Goal: Task Accomplishment & Management: Use online tool/utility

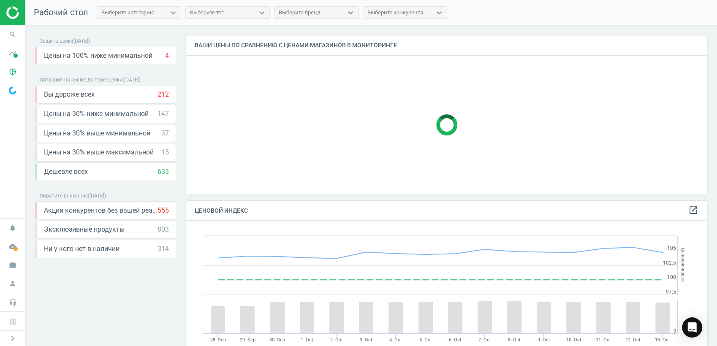
scroll to position [209, 528]
click at [9, 73] on icon "pie_chart_outlined" at bounding box center [13, 72] width 16 height 16
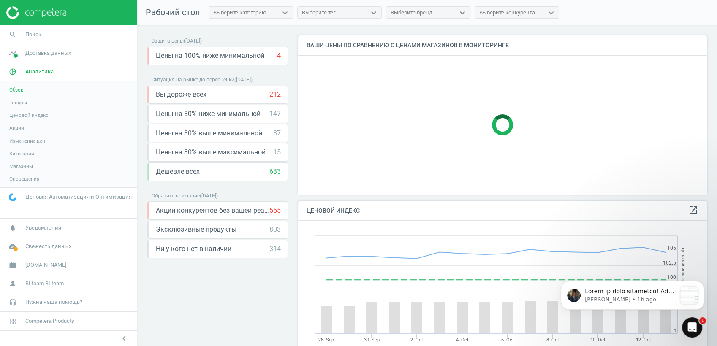
scroll to position [0, 0]
click at [21, 103] on span "Товары" at bounding box center [18, 102] width 18 height 7
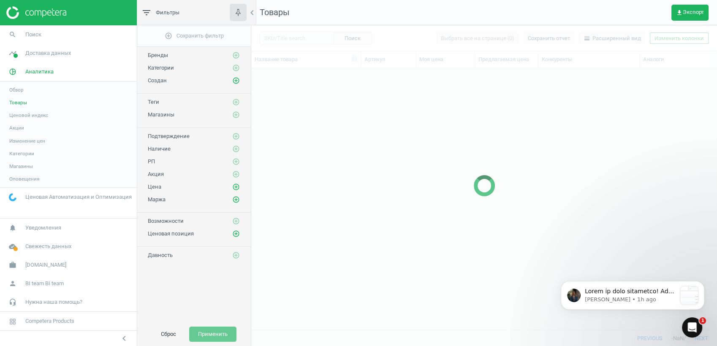
scroll to position [248, 458]
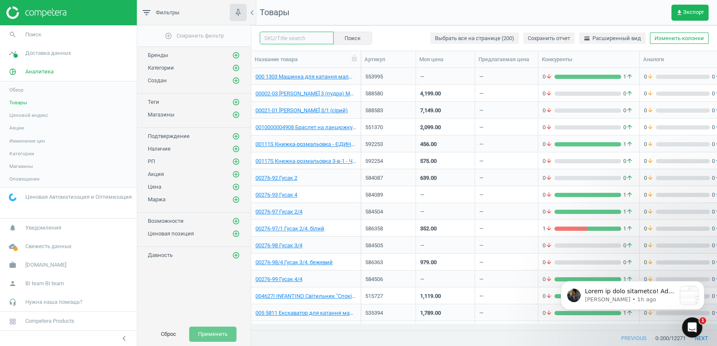
click at [296, 39] on input "text" at bounding box center [297, 38] width 74 height 13
type input "498168"
click at [346, 36] on button "Поиск" at bounding box center [352, 38] width 39 height 13
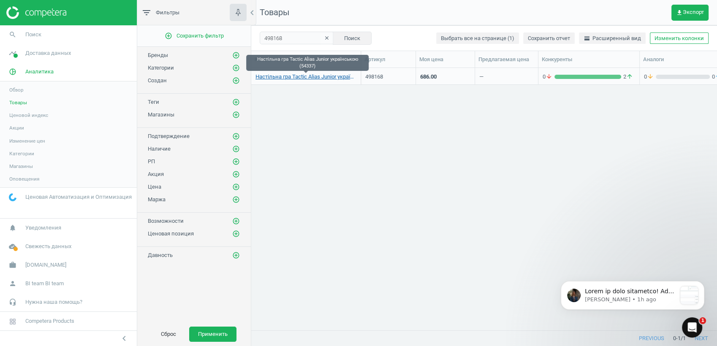
click at [299, 76] on link "Настільна гра Tactic Alias Junior українською (54337)" at bounding box center [305, 77] width 101 height 8
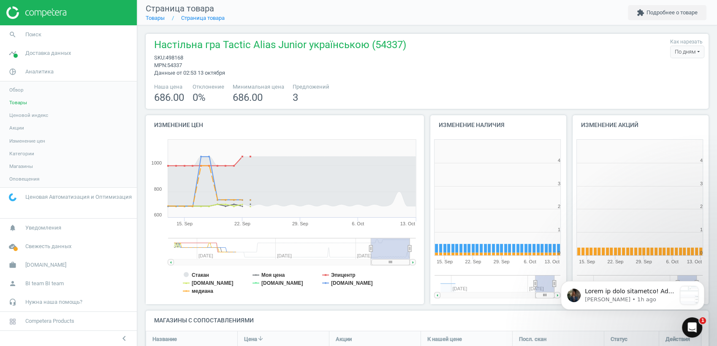
scroll to position [184, 149]
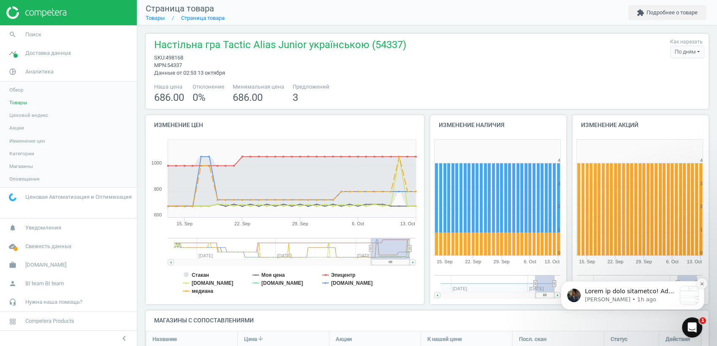
click at [702, 285] on icon "Dismiss notification" at bounding box center [702, 284] width 5 height 5
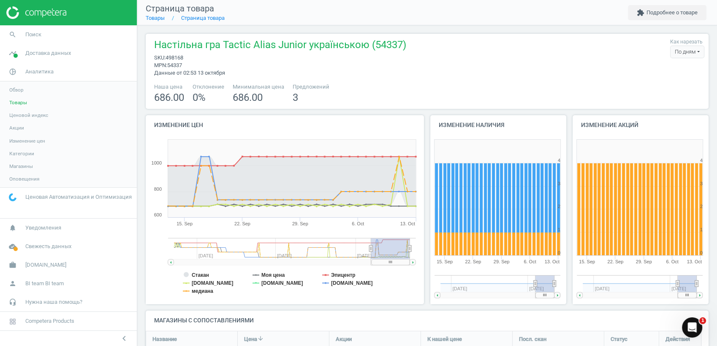
drag, startPoint x: 413, startPoint y: 263, endPoint x: 423, endPoint y: 263, distance: 9.3
click at [423, 263] on div "Изменение цен Created with Highstock 6.2.0 Стакан Моя цена Эпицентр [DOMAIN_NAM…" at bounding box center [285, 212] width 285 height 195
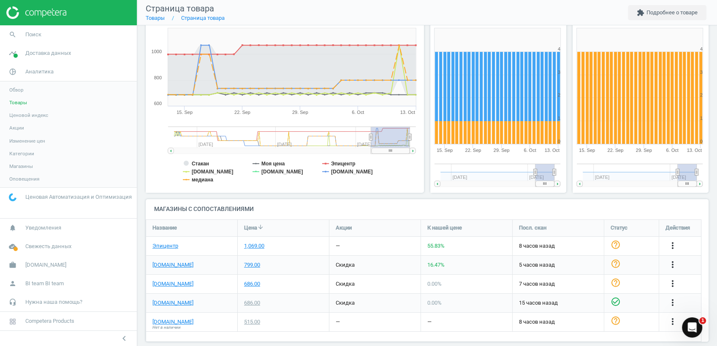
scroll to position [121, 0]
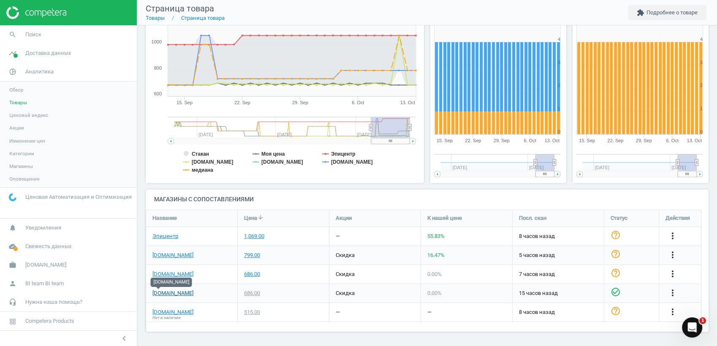
click at [156, 293] on link "[DOMAIN_NAME]" at bounding box center [172, 294] width 41 height 8
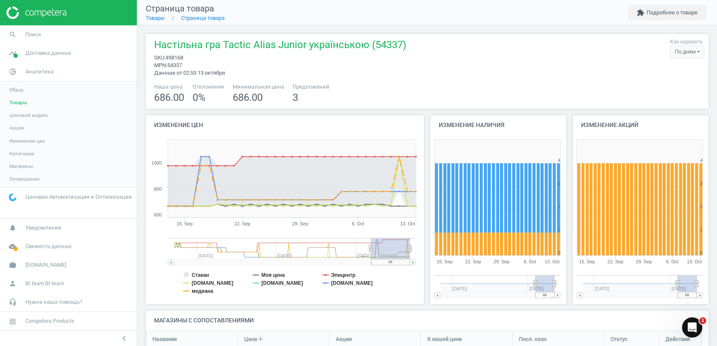
click at [691, 52] on div "По дням" at bounding box center [687, 52] width 34 height 13
drag, startPoint x: 430, startPoint y: 59, endPoint x: 357, endPoint y: 81, distance: 75.9
click at [357, 81] on div "Настільна гра Tactic Alias Junior українською (54337) sku : 498168 mpn : 54337 …" at bounding box center [427, 71] width 563 height 75
drag, startPoint x: 185, startPoint y: 59, endPoint x: 167, endPoint y: 57, distance: 18.7
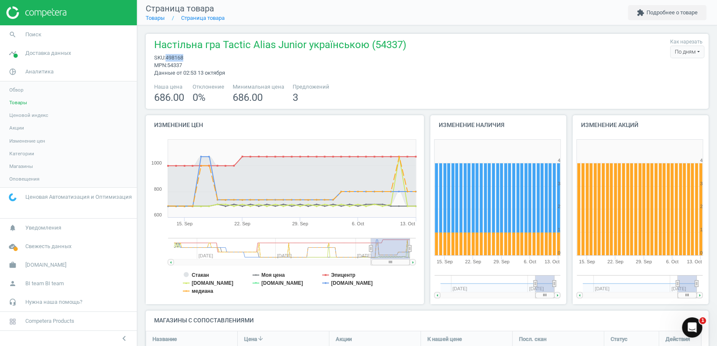
click at [167, 57] on span "sku : 498168" at bounding box center [280, 58] width 252 height 8
copy span "498168"
click at [24, 152] on span "Категории" at bounding box center [21, 153] width 25 height 7
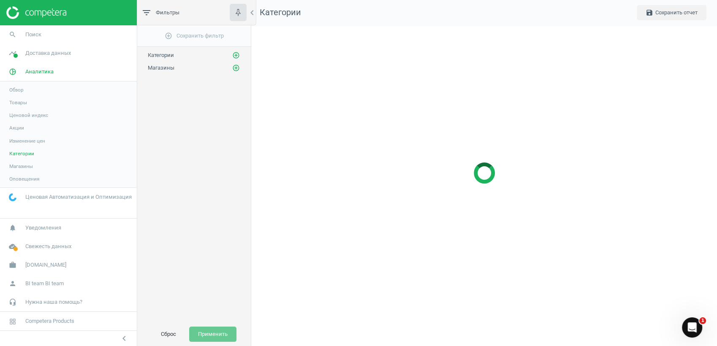
click at [24, 111] on link "Ценовой индекс" at bounding box center [68, 115] width 137 height 13
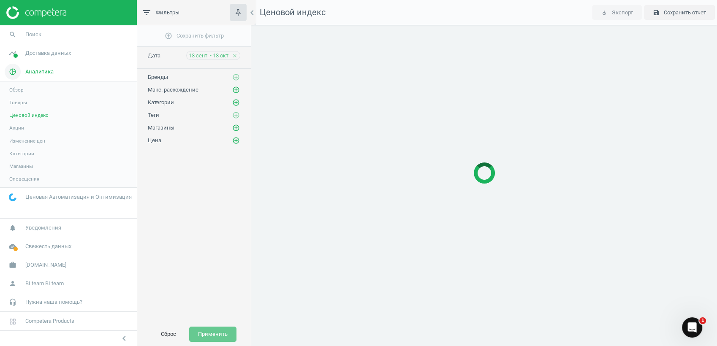
click at [34, 73] on span "Аналитика" at bounding box center [39, 72] width 28 height 8
click at [24, 71] on span "pie_chart_outlined" at bounding box center [12, 71] width 25 height 19
click at [37, 32] on span "Поиск" at bounding box center [33, 35] width 16 height 8
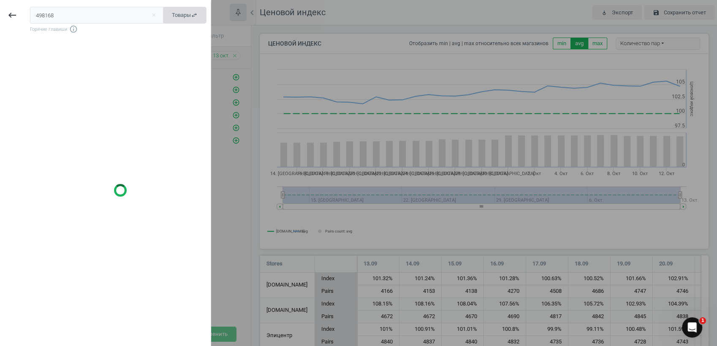
scroll to position [4, 4]
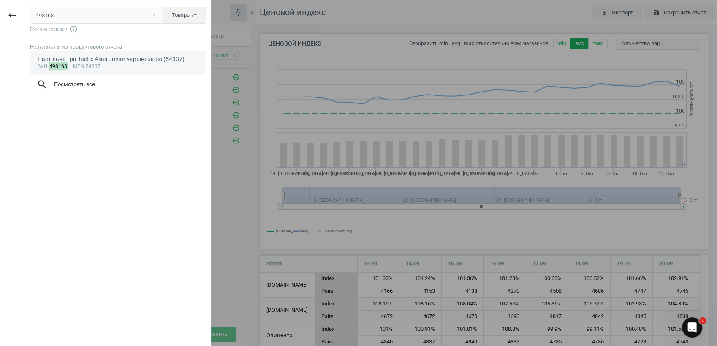
type input "498168"
click at [95, 58] on div "Настільна гра Tactic Alias Junior українською (54337)" at bounding box center [119, 59] width 162 height 8
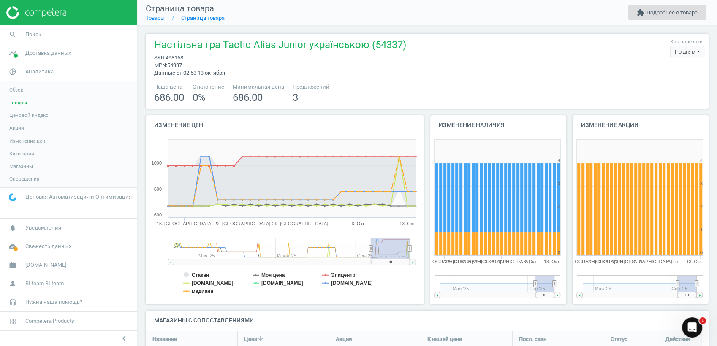
click at [666, 12] on button "extension Подробнее о товаре" at bounding box center [667, 12] width 79 height 15
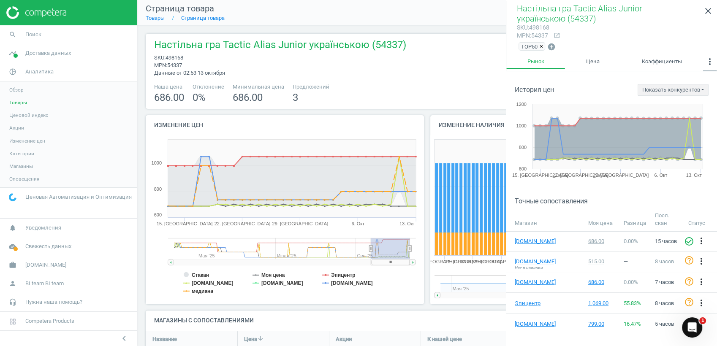
click at [713, 59] on icon "more_vert" at bounding box center [710, 62] width 10 height 10
click at [709, 59] on icon "more_vert" at bounding box center [710, 62] width 10 height 10
click at [696, 88] on button "Показать конкурентов" at bounding box center [673, 90] width 71 height 12
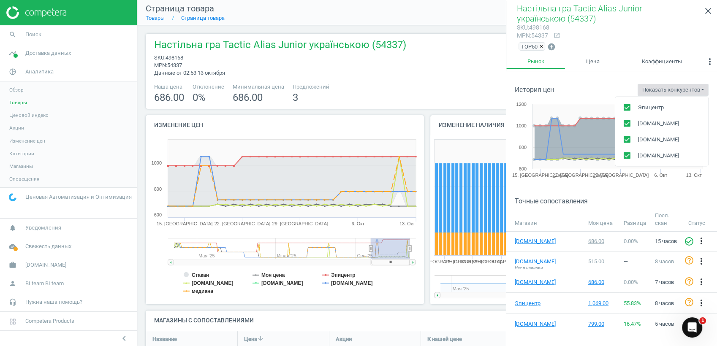
click at [696, 88] on button "Показать конкурентов" at bounding box center [673, 90] width 71 height 12
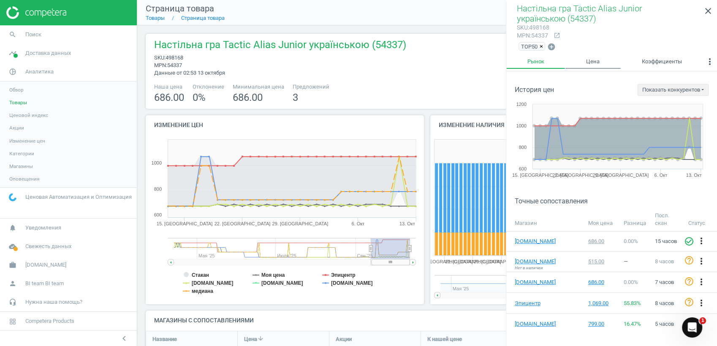
click at [591, 62] on link "Цена" at bounding box center [592, 61] width 55 height 14
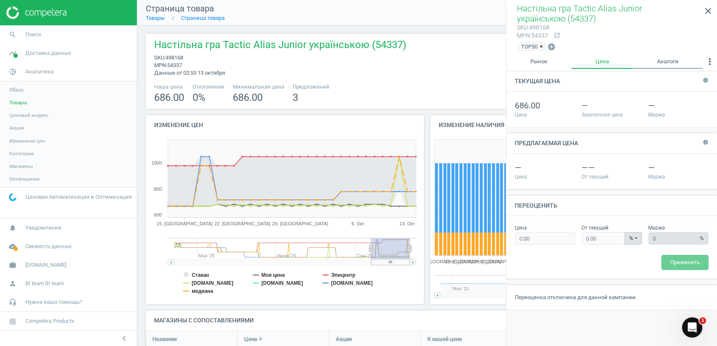
click at [663, 62] on link "Аналоги" at bounding box center [668, 61] width 70 height 14
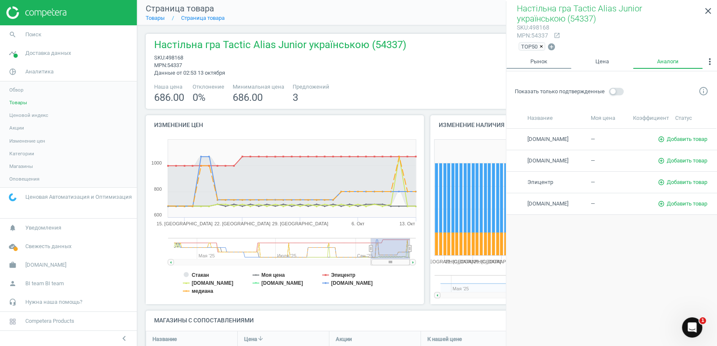
click at [536, 62] on link "Рынок" at bounding box center [538, 61] width 65 height 14
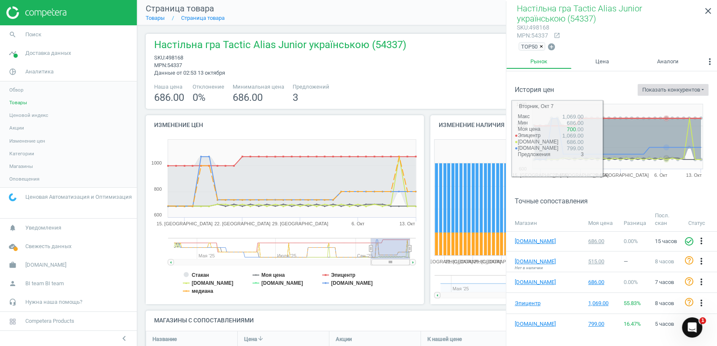
click at [672, 90] on button "Показать конкурентов" at bounding box center [673, 90] width 71 height 12
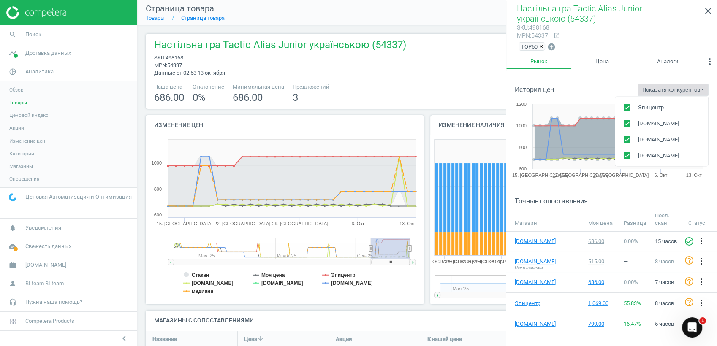
click at [672, 90] on button "Показать конкурентов" at bounding box center [673, 90] width 71 height 12
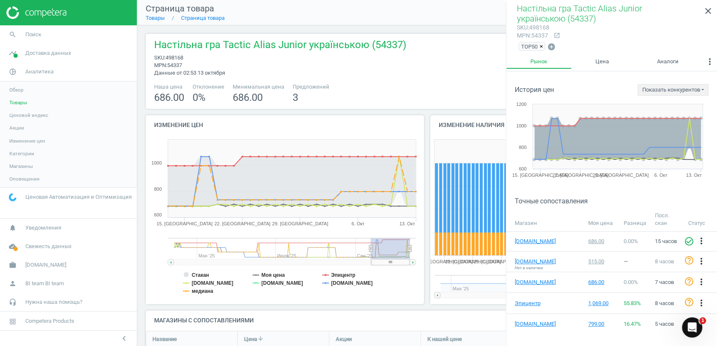
click at [448, 76] on div "Настільна гра Tactic Alias Junior українською (54337) sku : 498168 mpn : 54337 …" at bounding box center [427, 57] width 554 height 39
click at [598, 59] on link "Цена" at bounding box center [602, 61] width 62 height 14
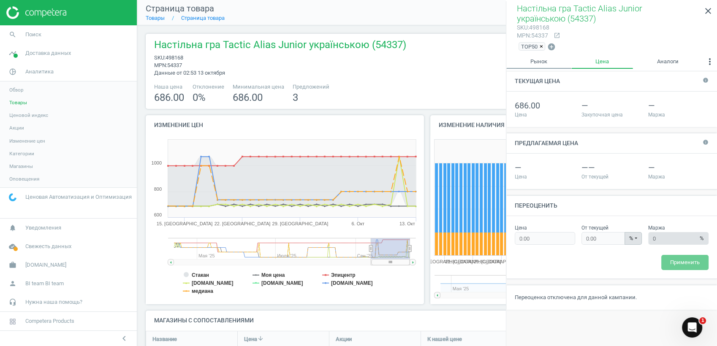
click at [537, 61] on link "Рынок" at bounding box center [538, 61] width 65 height 14
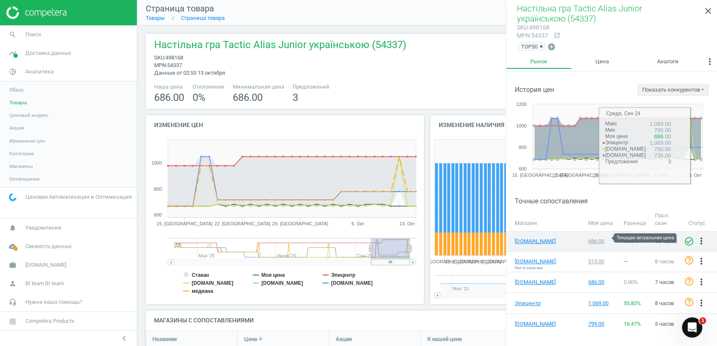
scroll to position [38, 0]
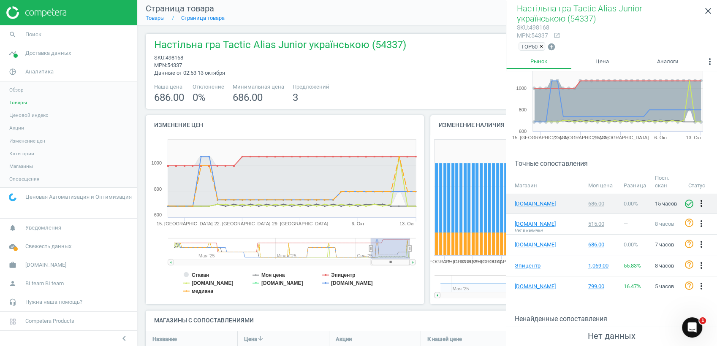
click at [696, 202] on icon "more_vert" at bounding box center [701, 203] width 10 height 10
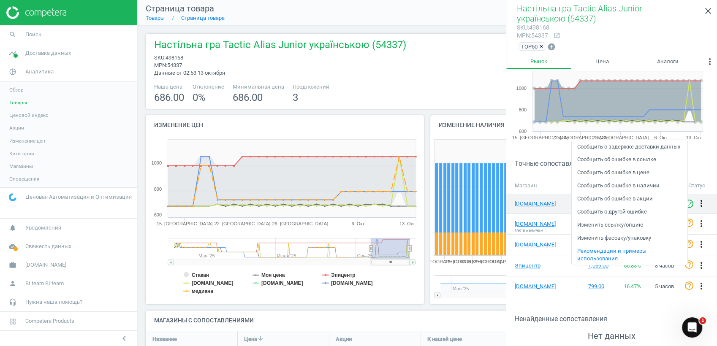
click at [696, 202] on icon "more_vert" at bounding box center [701, 203] width 10 height 10
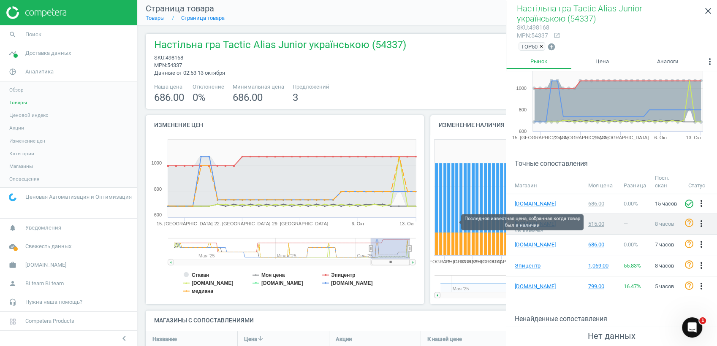
click at [593, 222] on div "515.00" at bounding box center [601, 224] width 27 height 8
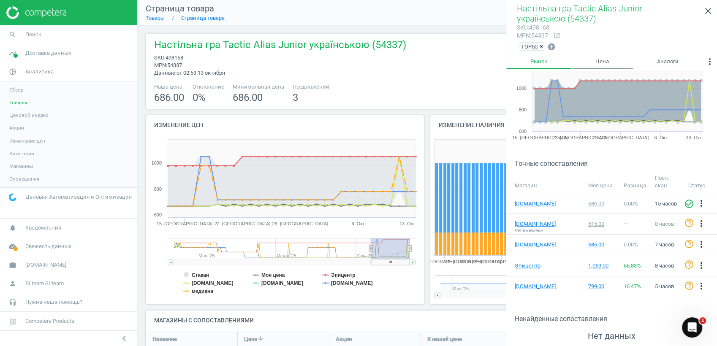
click at [605, 64] on link "Цена" at bounding box center [602, 61] width 62 height 14
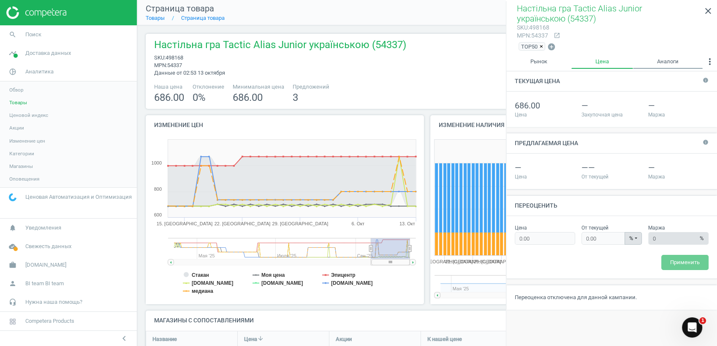
click at [662, 62] on link "Аналоги" at bounding box center [668, 61] width 70 height 14
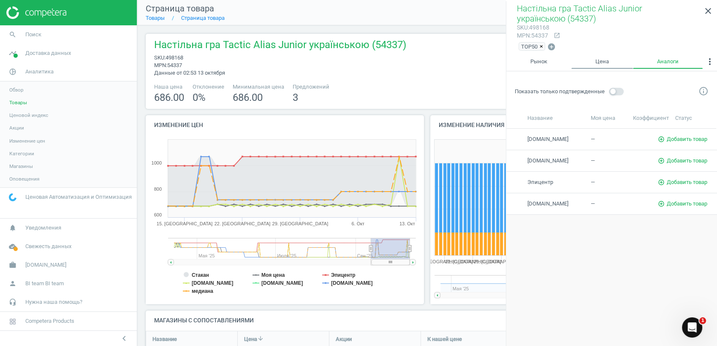
drag, startPoint x: 605, startPoint y: 59, endPoint x: 581, endPoint y: 62, distance: 24.7
click at [603, 63] on link "Цена" at bounding box center [602, 61] width 62 height 14
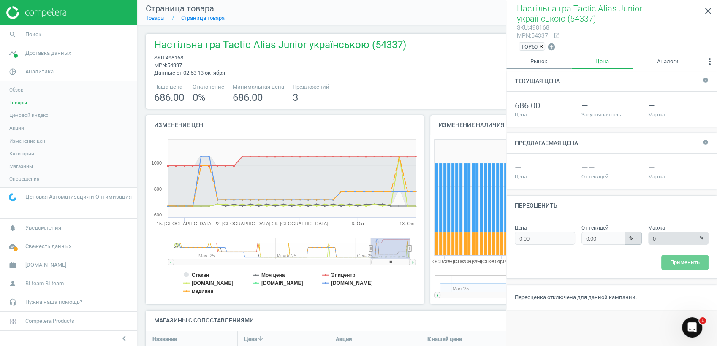
click at [534, 63] on link "Рынок" at bounding box center [538, 61] width 65 height 14
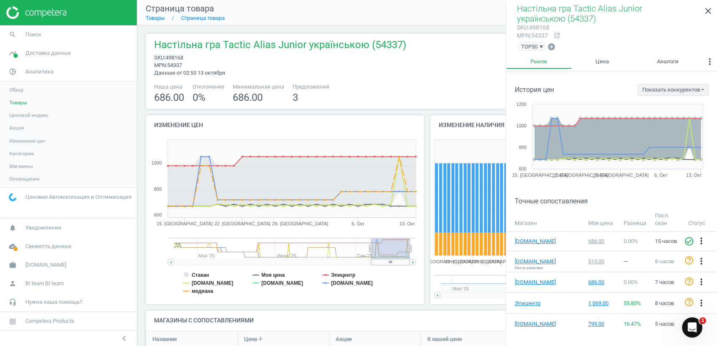
click at [388, 17] on nav "Страница товара Товары Страница товара extension Подробнее о товаре" at bounding box center [427, 12] width 580 height 25
click at [709, 10] on icon "close" at bounding box center [708, 11] width 10 height 10
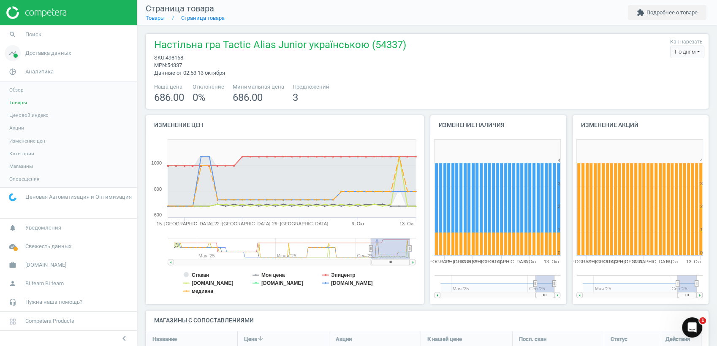
click at [41, 56] on span "Доставка данных" at bounding box center [48, 53] width 46 height 8
click at [27, 96] on span "Сопоставления" at bounding box center [27, 96] width 37 height 7
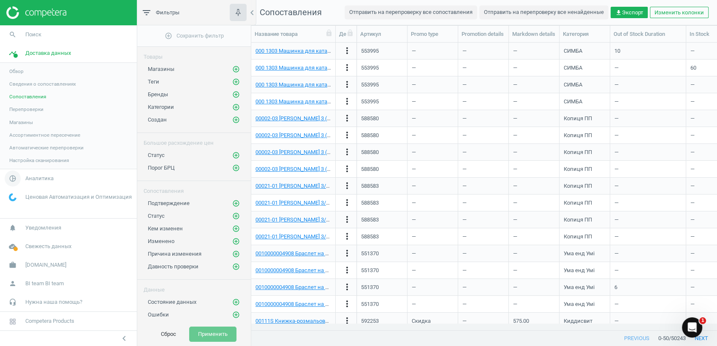
click at [40, 178] on span "Аналитика" at bounding box center [39, 179] width 28 height 8
click at [35, 73] on span "Аналитика" at bounding box center [39, 72] width 28 height 8
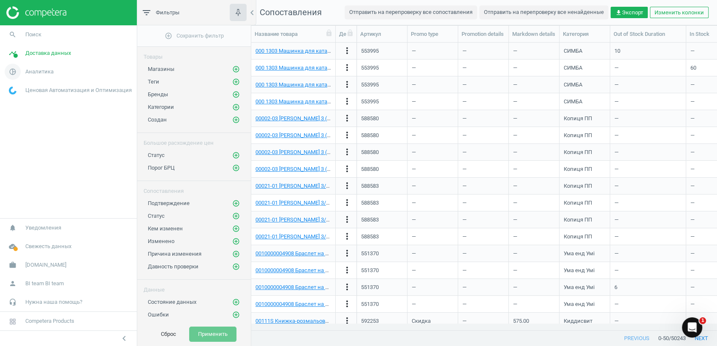
click at [35, 73] on span "Аналитика" at bounding box center [39, 72] width 28 height 8
click at [29, 141] on span "Изменение цен" at bounding box center [27, 141] width 36 height 7
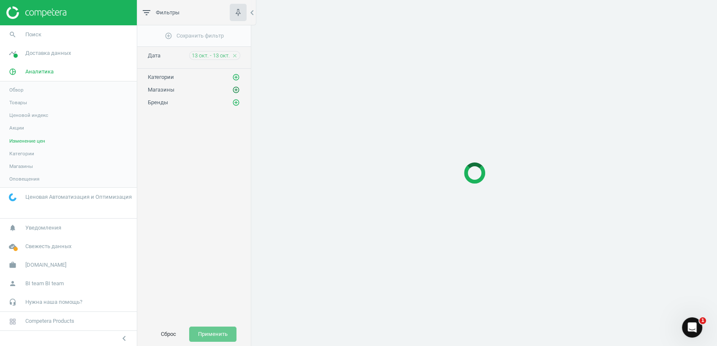
click at [235, 90] on icon "add_circle_outline" at bounding box center [236, 90] width 8 height 8
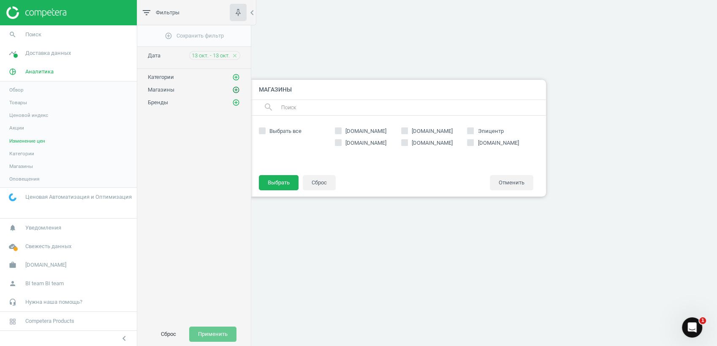
click at [235, 90] on icon "add_circle_outline" at bounding box center [236, 90] width 8 height 8
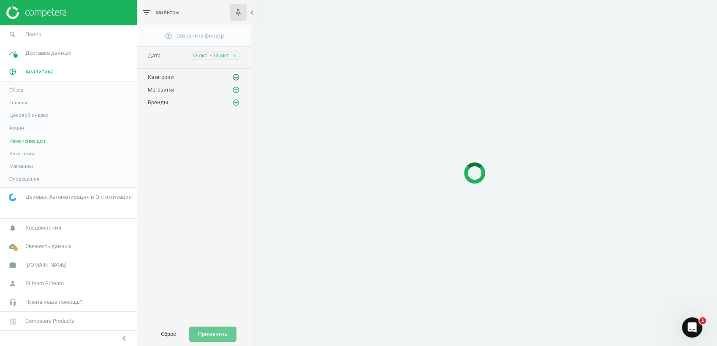
click at [235, 77] on icon "add_circle_outline" at bounding box center [236, 77] width 8 height 8
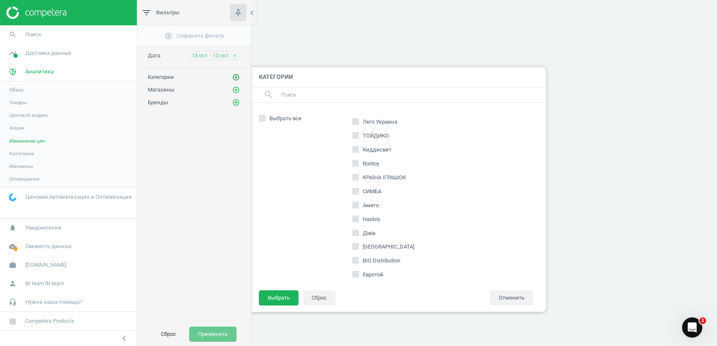
click at [235, 77] on icon "add_circle_outline" at bounding box center [236, 77] width 8 height 8
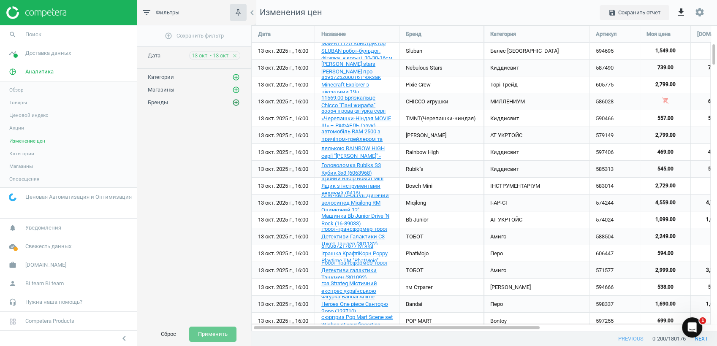
scroll to position [321, 480]
click at [237, 103] on icon "add_circle_outline" at bounding box center [236, 103] width 8 height 8
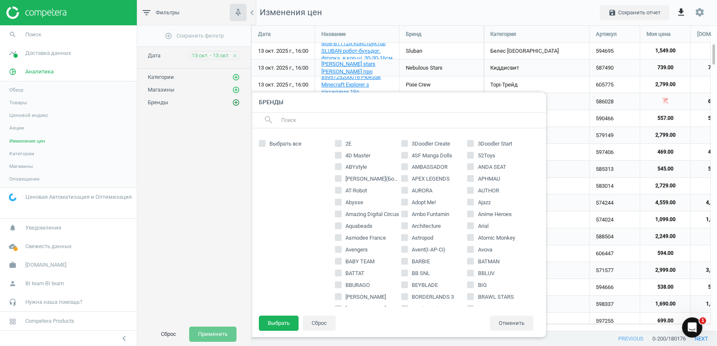
click at [237, 101] on icon "add_circle_outline" at bounding box center [236, 103] width 8 height 8
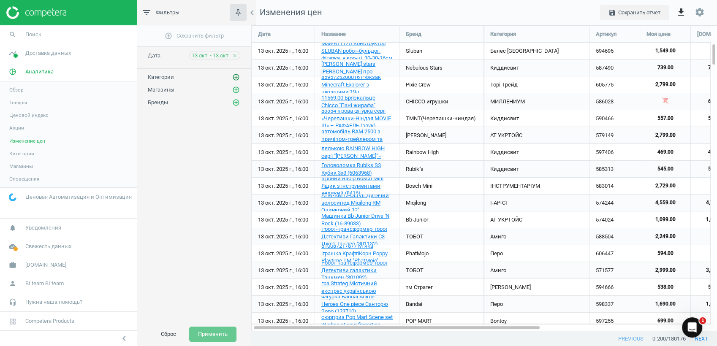
click at [236, 78] on icon "add_circle_outline" at bounding box center [236, 77] width 8 height 8
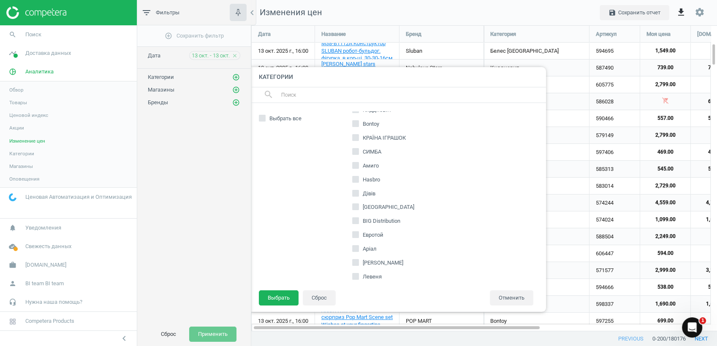
scroll to position [94, 0]
click at [355, 152] on input "[GEOGRAPHIC_DATA]" at bounding box center [355, 152] width 5 height 5
checkbox input "true"
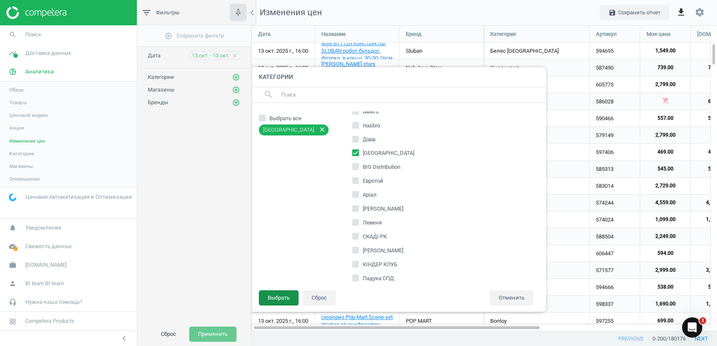
click at [278, 299] on button "Выбрать" at bounding box center [279, 297] width 40 height 15
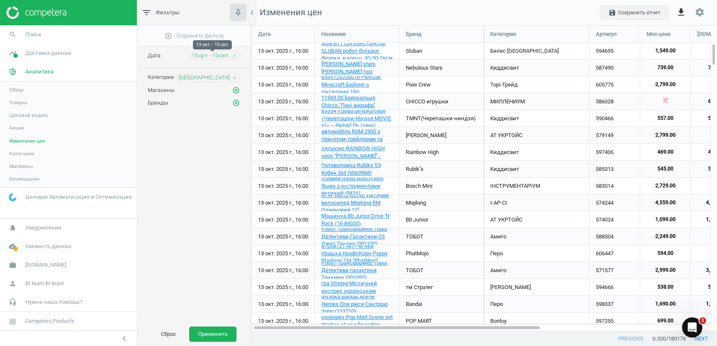
click at [229, 54] on span "13 окт. - 13 окт." at bounding box center [211, 56] width 38 height 8
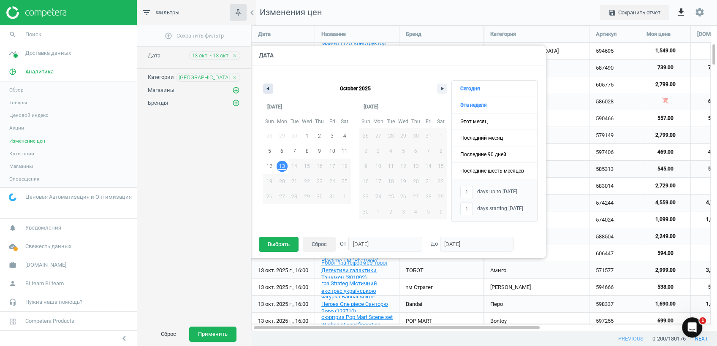
click at [268, 89] on icon "button" at bounding box center [267, 88] width 4 height 3
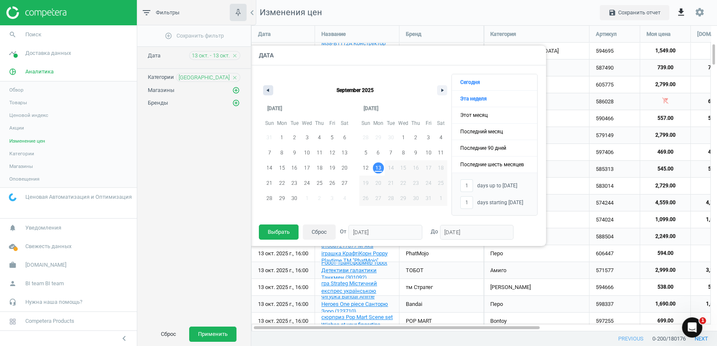
click at [268, 89] on icon "button" at bounding box center [267, 90] width 4 height 3
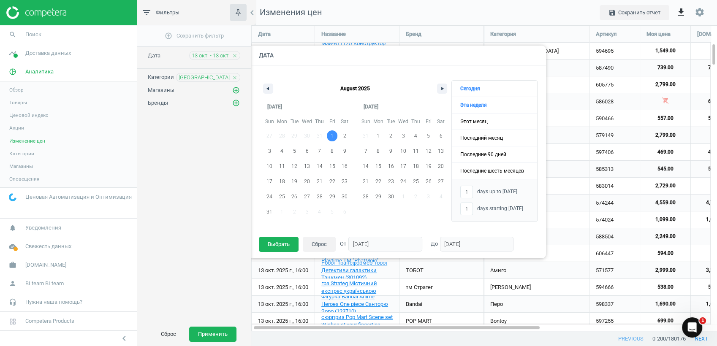
click at [332, 133] on span "1" at bounding box center [332, 135] width 3 height 15
type input "-"
type input "[DATE]"
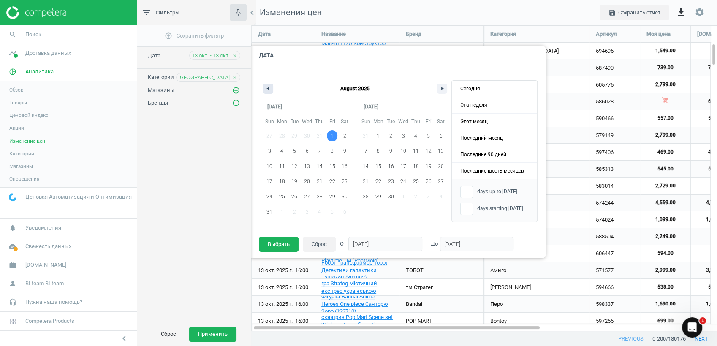
click at [270, 87] on button "button" at bounding box center [268, 89] width 10 height 10
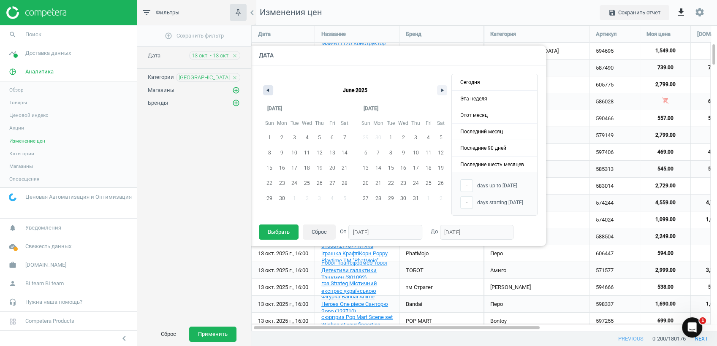
click at [270, 87] on button "button" at bounding box center [268, 90] width 10 height 10
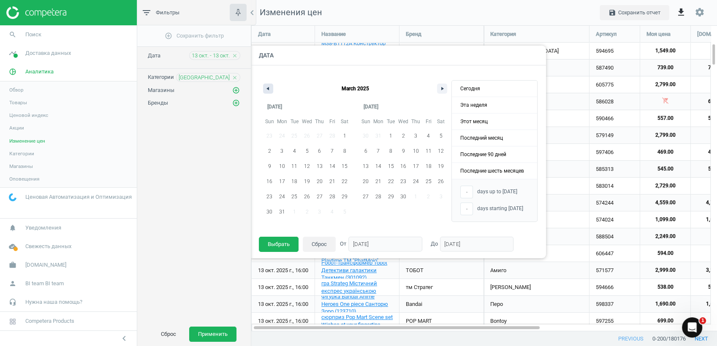
click at [270, 87] on button "button" at bounding box center [268, 89] width 10 height 10
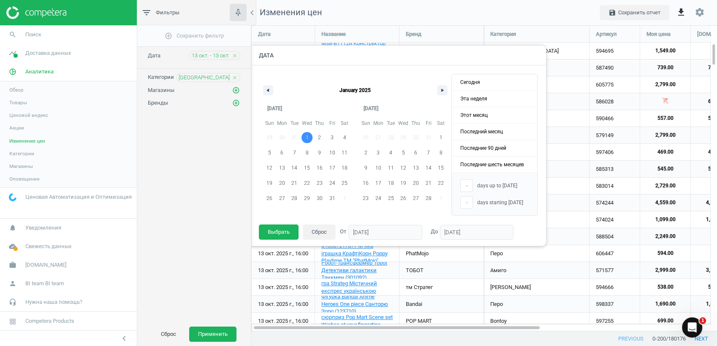
click at [309, 138] on span "1" at bounding box center [307, 137] width 13 height 11
type input "[DATE]"
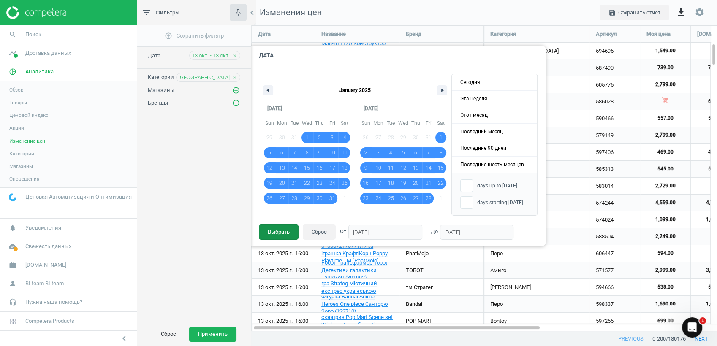
click at [282, 231] on button "Выбрать" at bounding box center [279, 232] width 40 height 15
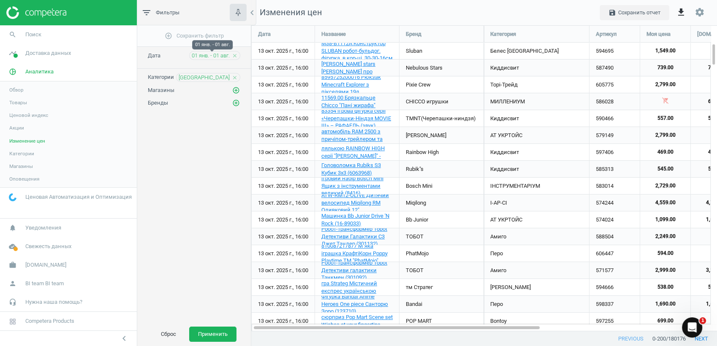
click at [220, 54] on span "01 янв. - 01 авг." at bounding box center [211, 56] width 38 height 8
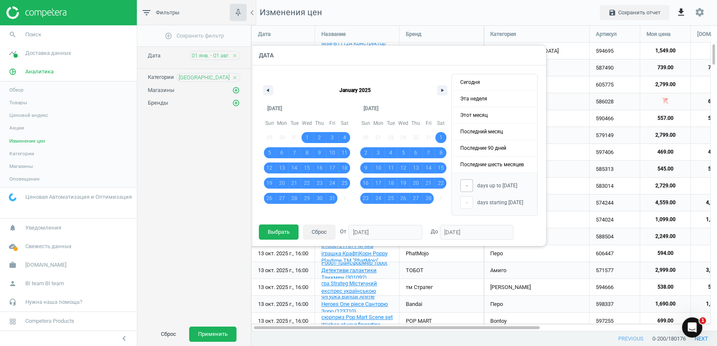
click at [469, 184] on input "-" at bounding box center [466, 185] width 13 height 13
type input "1"
type input "[DATE]"
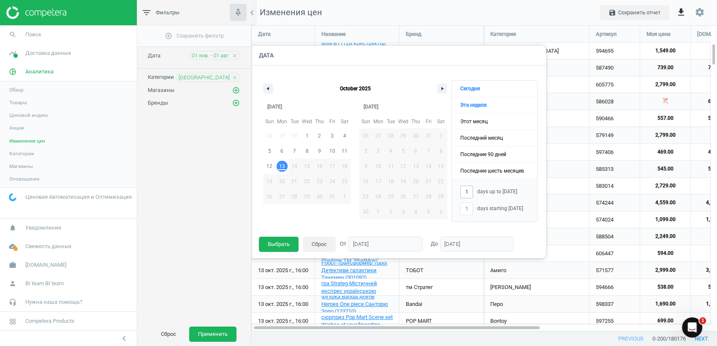
type input "10"
type input "-"
type input "[DATE]"
type input "101"
type input "[DATE]"
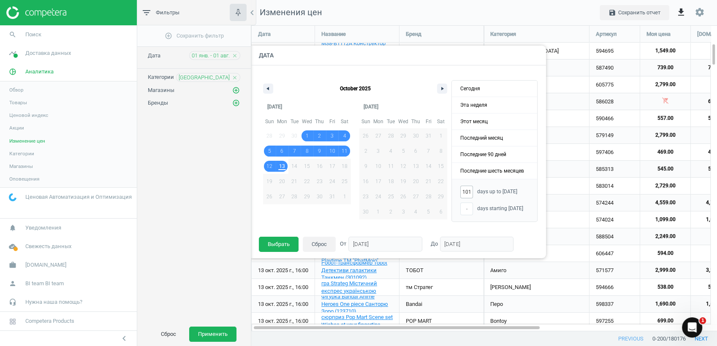
type input "10"
type input "[DATE]"
click at [269, 87] on button "button" at bounding box center [268, 89] width 10 height 10
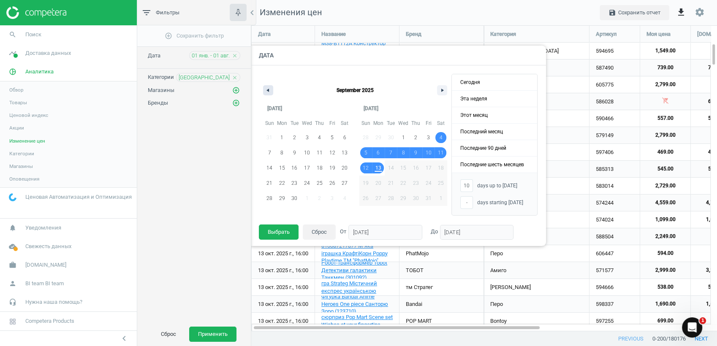
click at [269, 87] on button "button" at bounding box center [268, 90] width 10 height 10
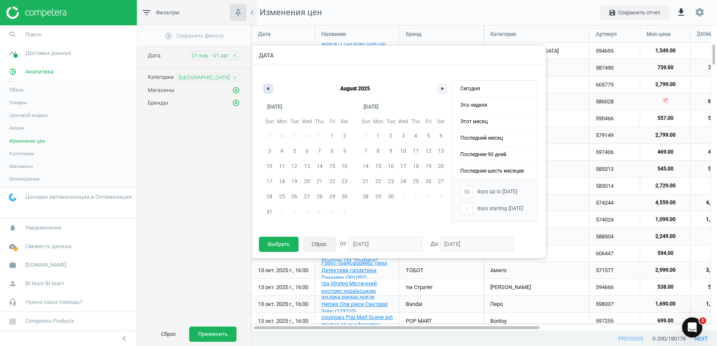
click at [270, 88] on button "button" at bounding box center [268, 89] width 10 height 10
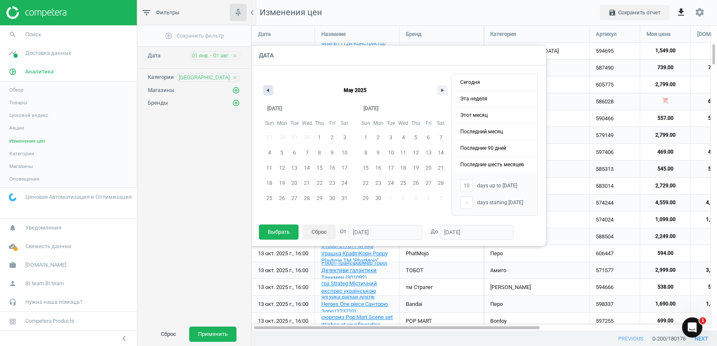
click at [270, 88] on button "button" at bounding box center [268, 90] width 10 height 10
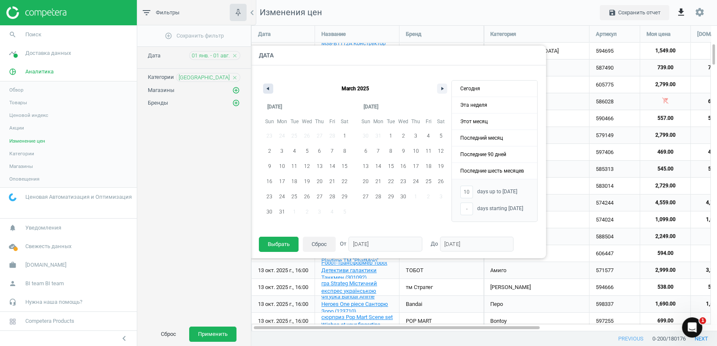
click at [270, 88] on button "button" at bounding box center [268, 89] width 10 height 10
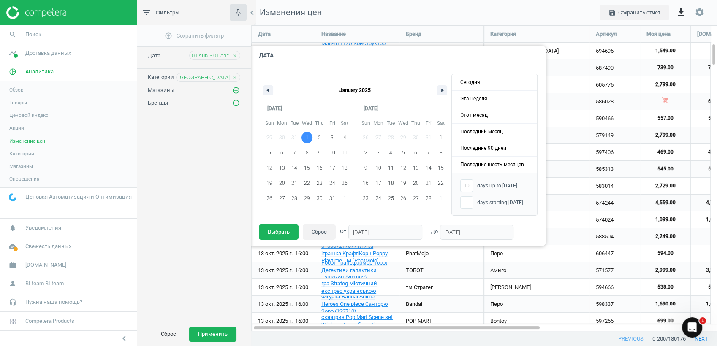
click at [307, 136] on span "1" at bounding box center [307, 137] width 3 height 15
type input "-"
type input "[DATE]"
click at [308, 136] on span "1" at bounding box center [307, 137] width 13 height 11
click at [442, 231] on input "[DATE]" at bounding box center [477, 232] width 74 height 15
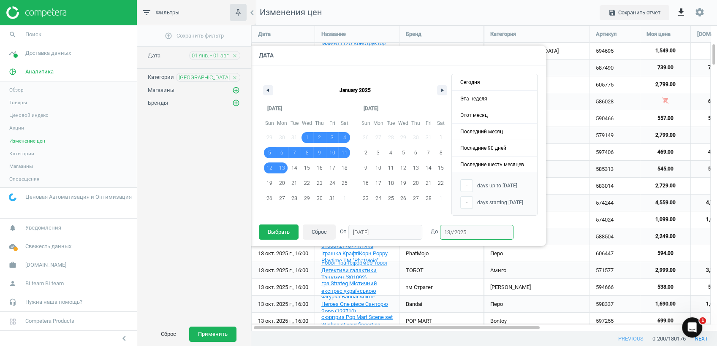
type input "[DATE]"
type input "286"
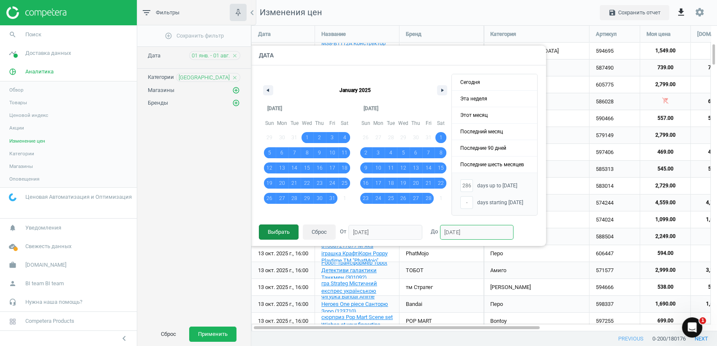
type input "[DATE]"
click at [282, 229] on button "Выбрать" at bounding box center [279, 232] width 40 height 15
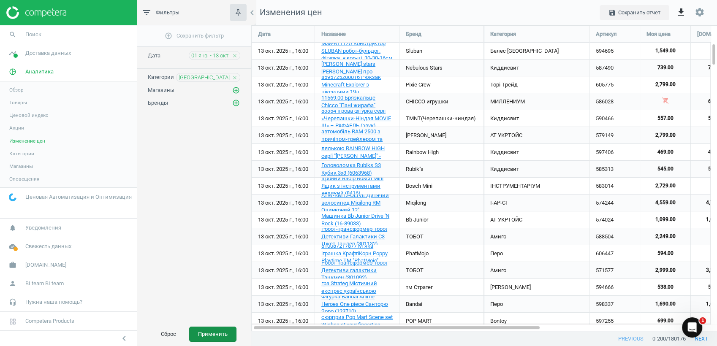
click at [214, 336] on button "Применить" at bounding box center [212, 334] width 47 height 15
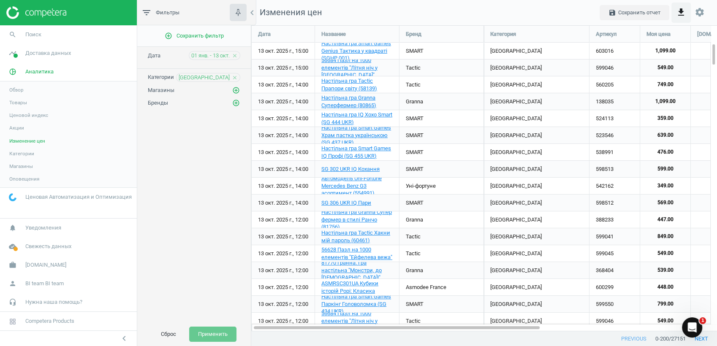
click at [682, 12] on icon "get_app" at bounding box center [681, 12] width 10 height 10
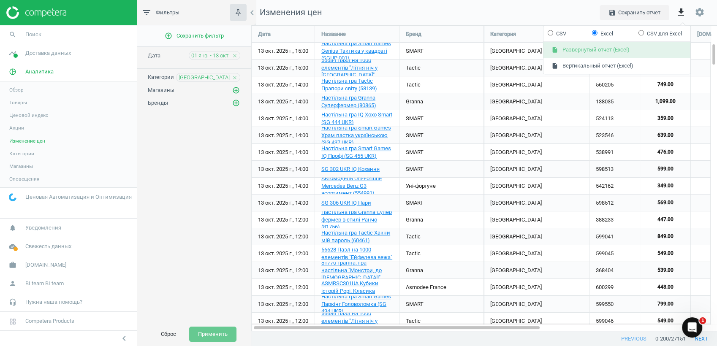
click at [598, 51] on button "insert_drive_file Развернутый отчет (Excel)" at bounding box center [616, 50] width 147 height 16
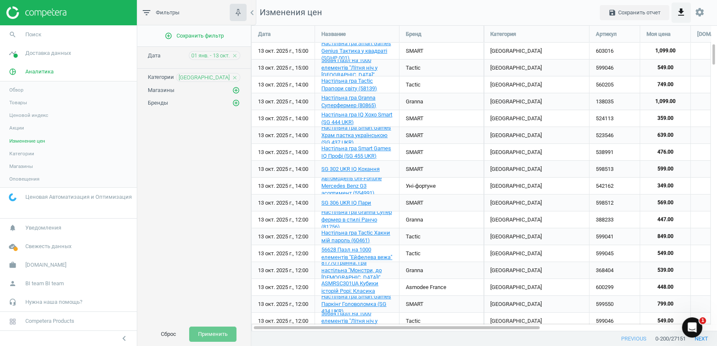
click at [681, 12] on icon "get_app" at bounding box center [681, 12] width 10 height 10
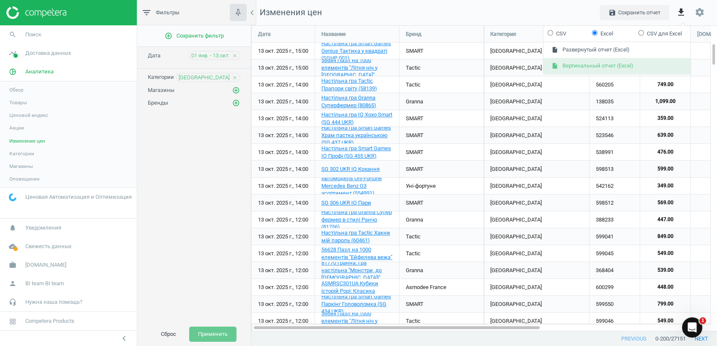
click at [600, 65] on button "insert_drive_file Вертикальный отчет (Excel)" at bounding box center [616, 66] width 147 height 16
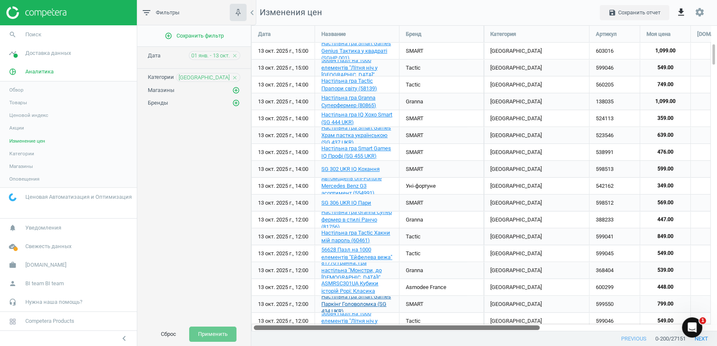
drag, startPoint x: 490, startPoint y: 328, endPoint x: 356, endPoint y: 312, distance: 134.4
click at [357, 313] on div "Дата Название Бренд Категория Артикул Моя цена [DOMAIN_NAME] [DOMAIN_NAME] Эпиц…" at bounding box center [484, 178] width 466 height 306
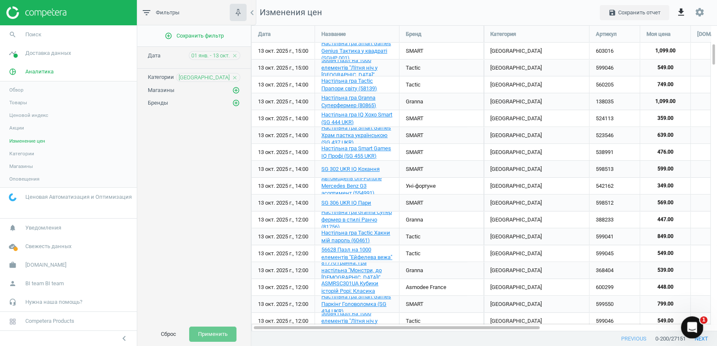
click at [689, 323] on icon "Open Intercom Messenger" at bounding box center [691, 327] width 14 height 14
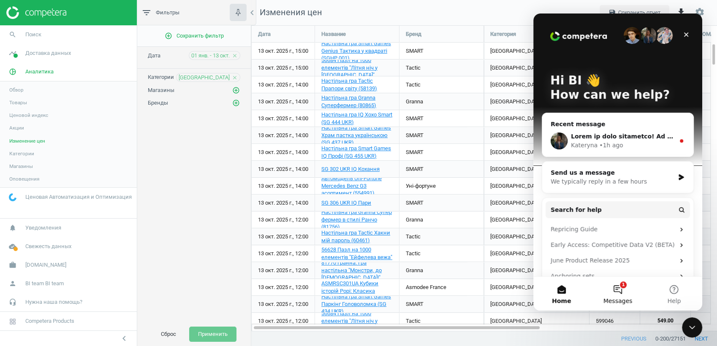
click at [619, 289] on button "1 Messages" at bounding box center [617, 294] width 56 height 34
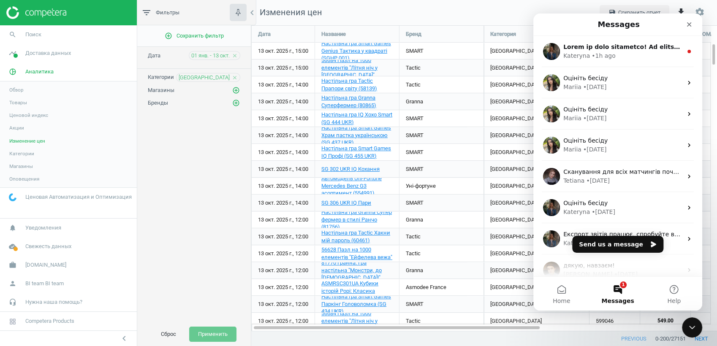
click at [459, 12] on nav "Изменения цен save Сохранить отчет get_app settings" at bounding box center [484, 12] width 466 height 25
click at [690, 24] on icon "Close" at bounding box center [689, 24] width 7 height 7
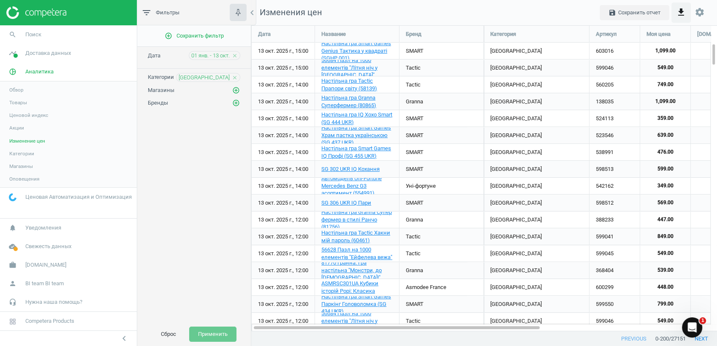
click at [681, 11] on icon "get_app" at bounding box center [681, 12] width 10 height 10
